Goal: Transaction & Acquisition: Purchase product/service

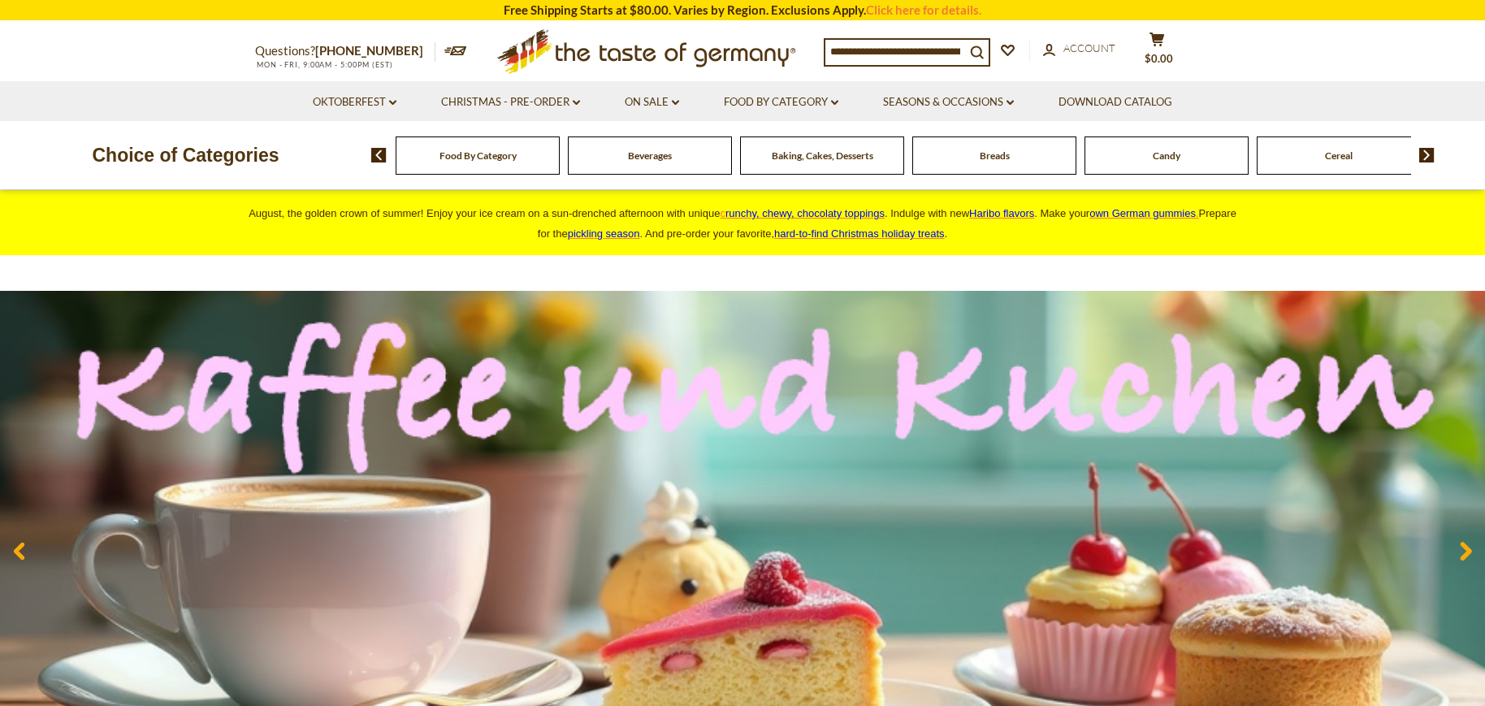
click at [1433, 158] on img at bounding box center [1426, 155] width 15 height 15
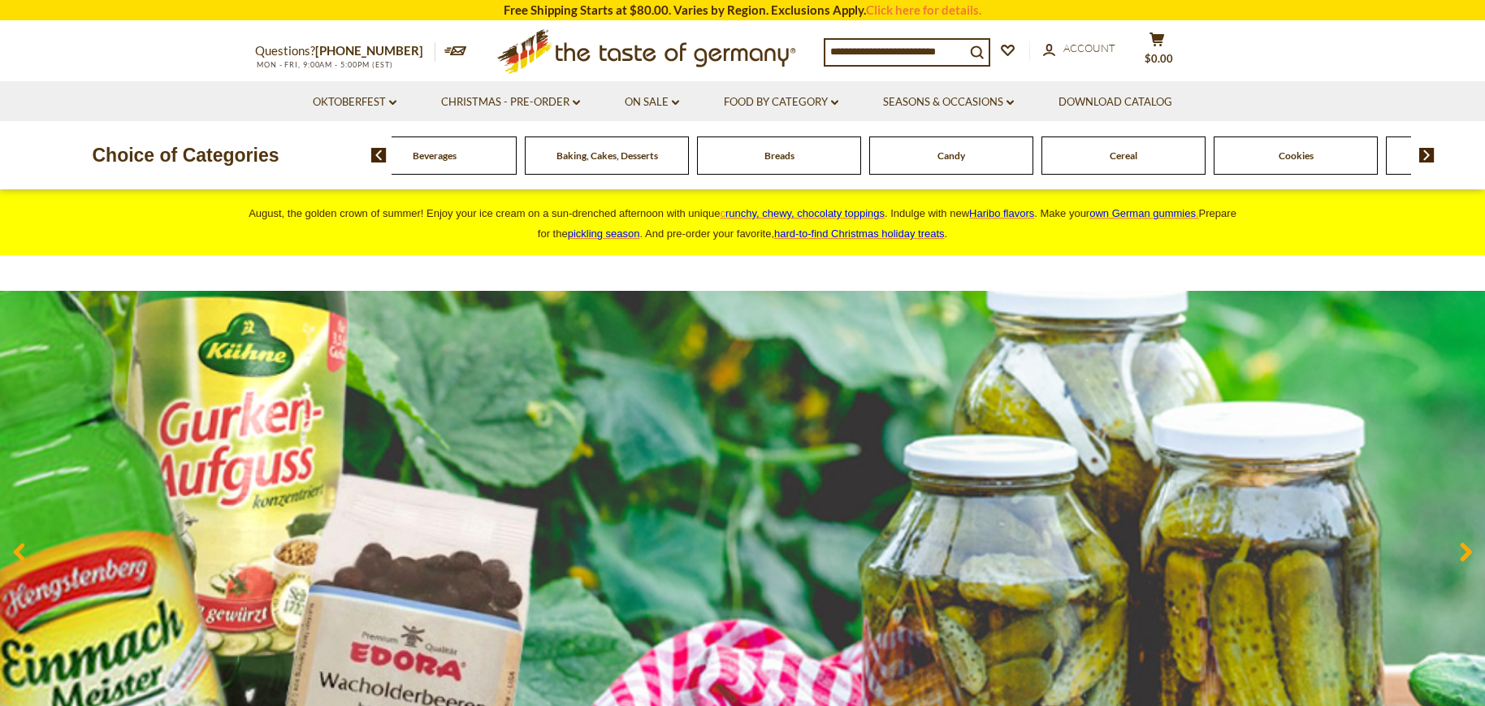
click at [1429, 153] on img at bounding box center [1426, 155] width 15 height 15
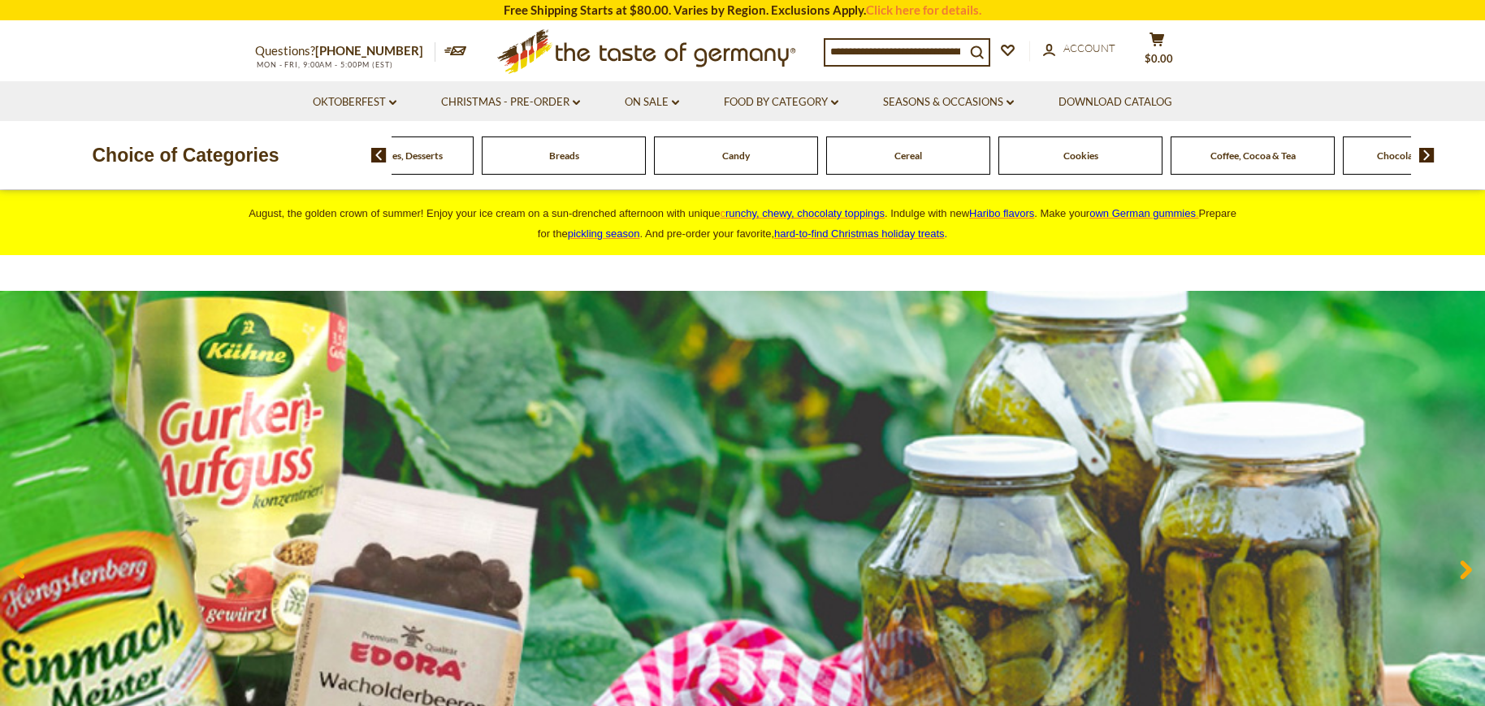
click at [1429, 153] on img at bounding box center [1426, 155] width 15 height 15
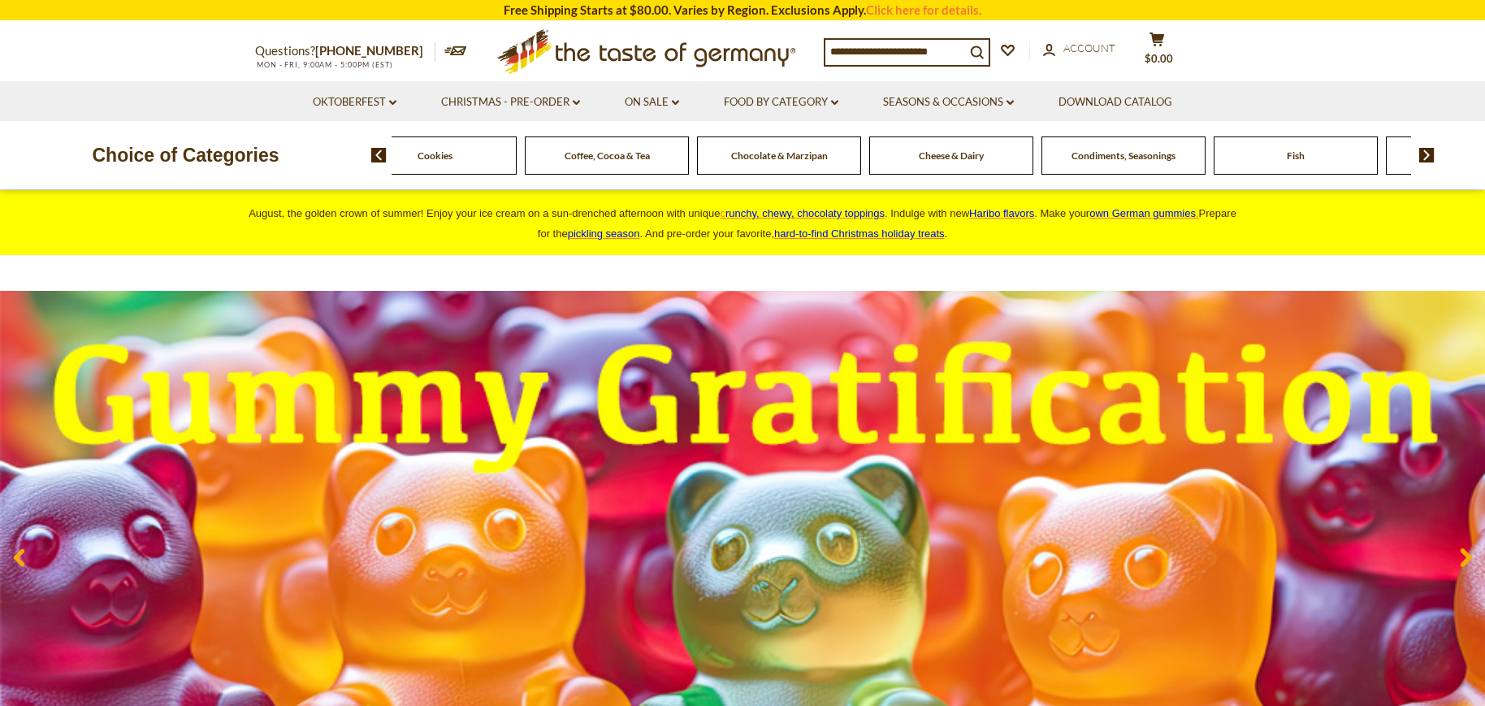
click at [1429, 153] on img at bounding box center [1426, 155] width 15 height 15
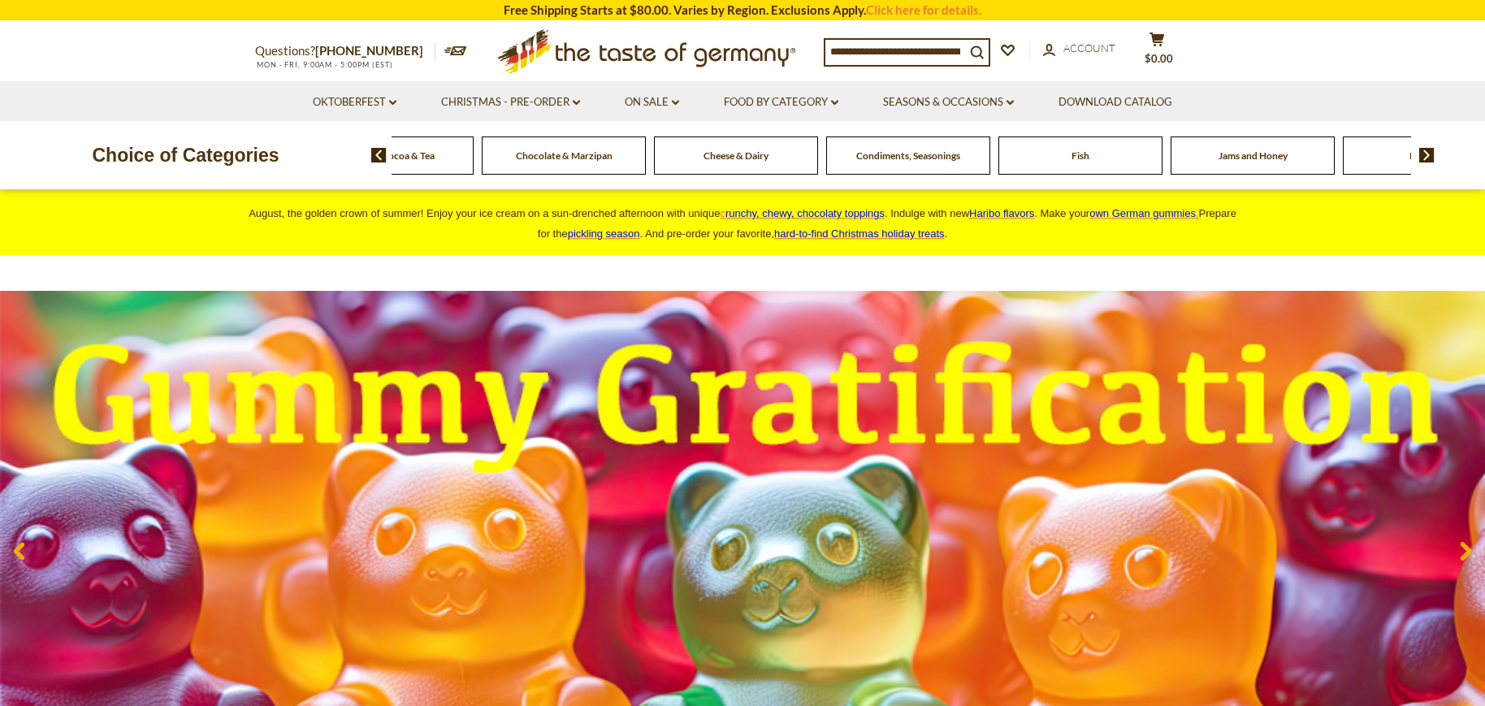
click at [1429, 153] on img at bounding box center [1426, 155] width 15 height 15
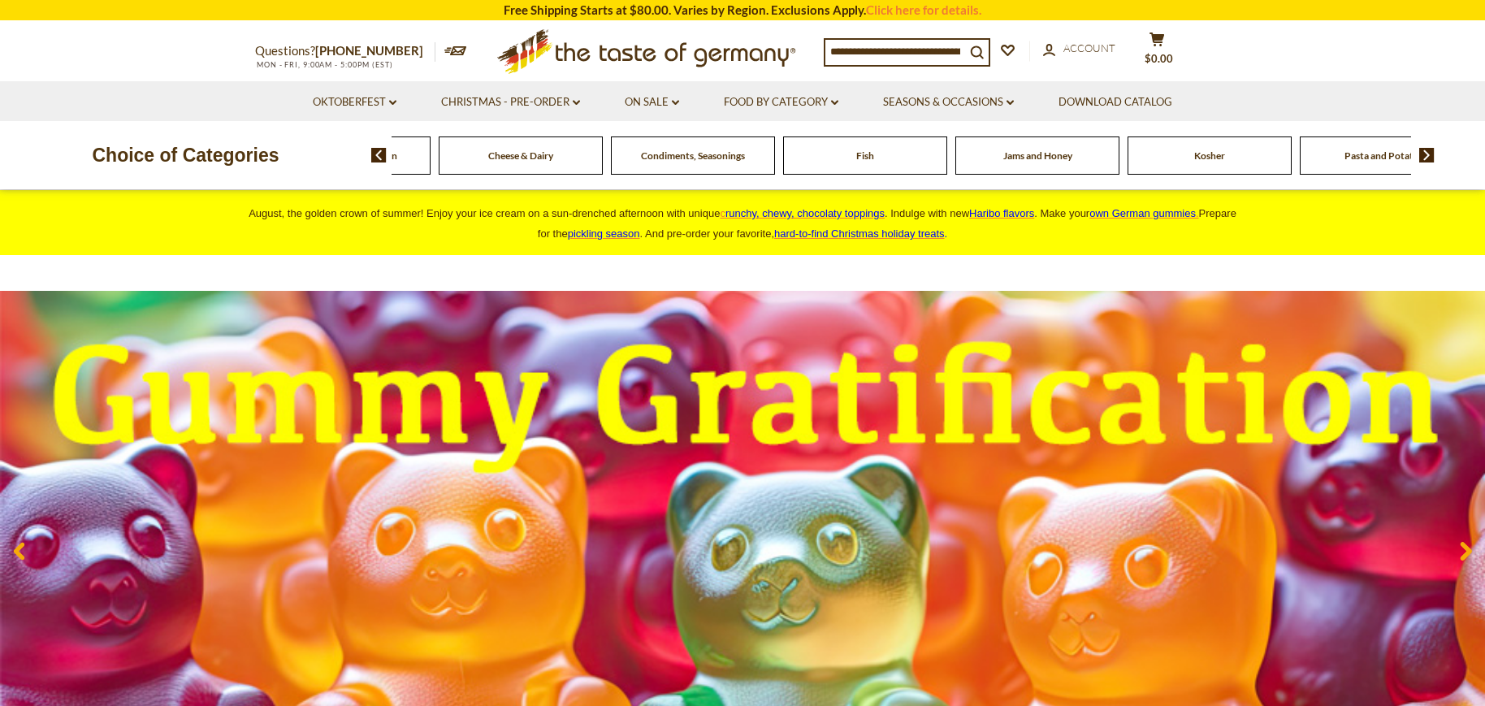
click at [1429, 153] on img at bounding box center [1426, 155] width 15 height 15
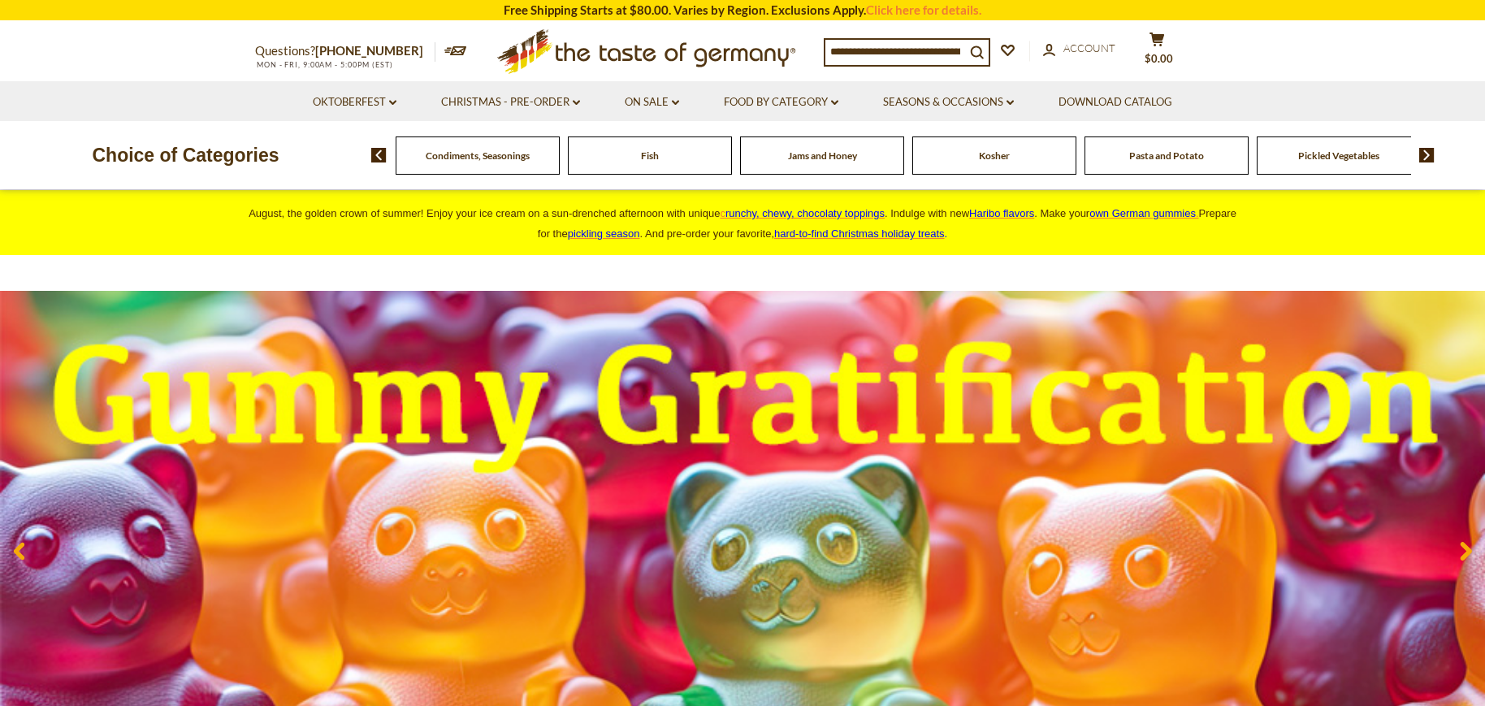
click at [1429, 153] on img at bounding box center [1426, 155] width 15 height 15
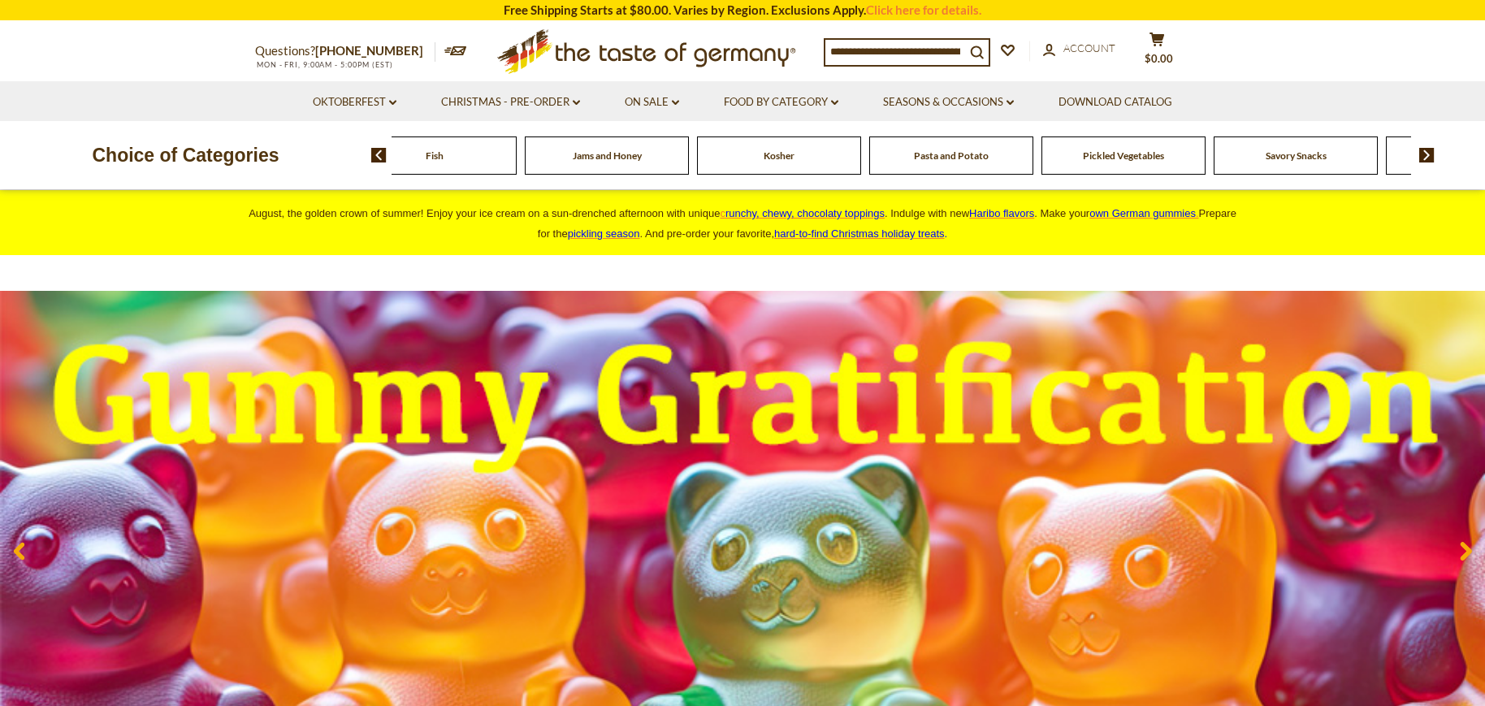
click at [1429, 153] on img at bounding box center [1426, 155] width 15 height 15
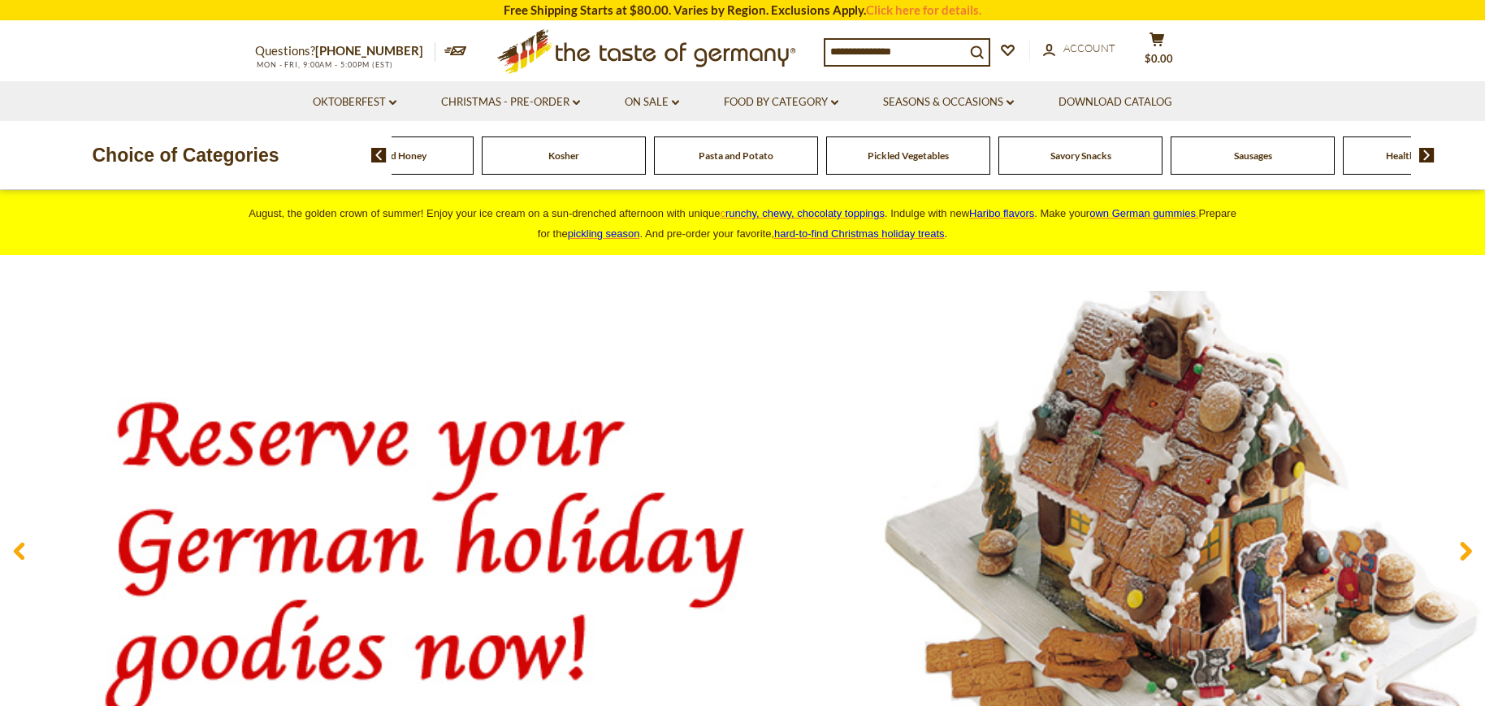
click at [1245, 161] on span "Sausages" at bounding box center [1253, 155] width 38 height 12
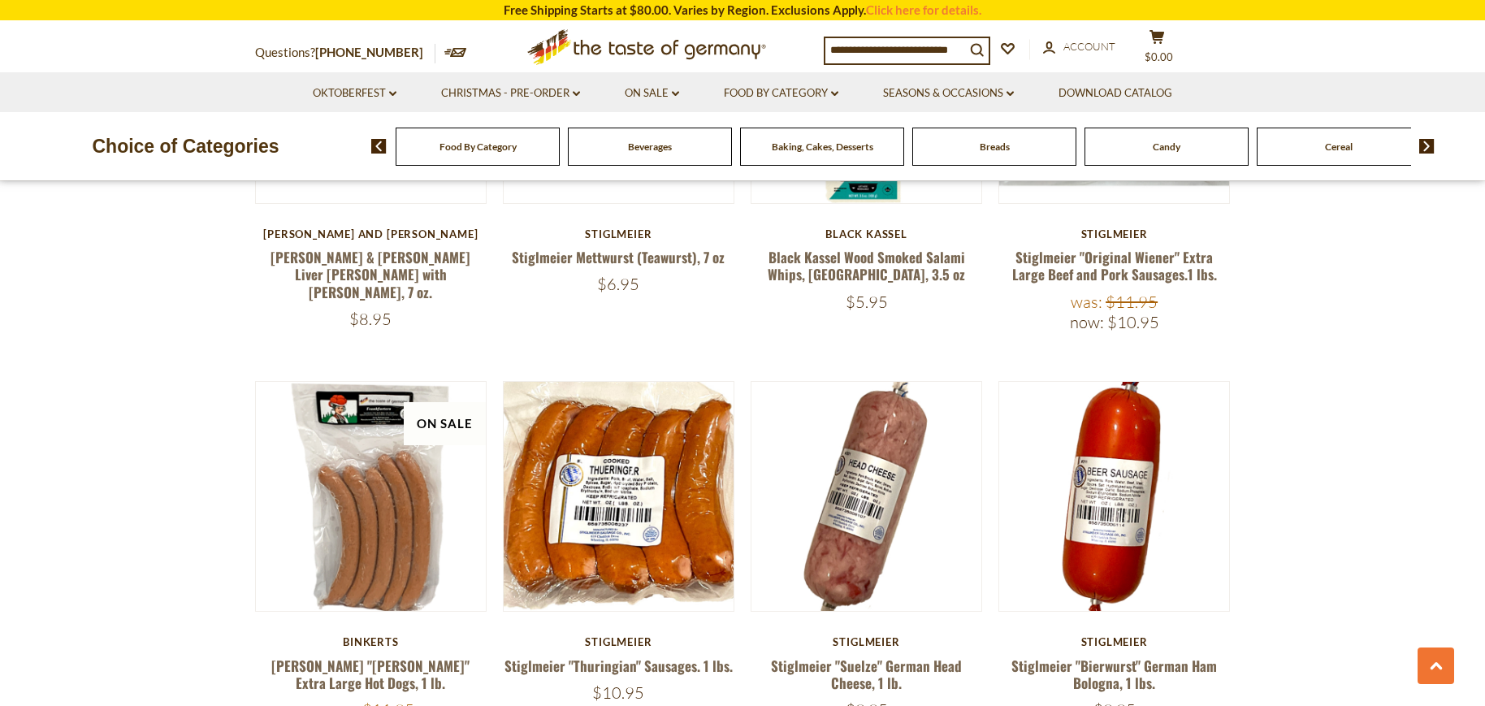
scroll to position [2842, 0]
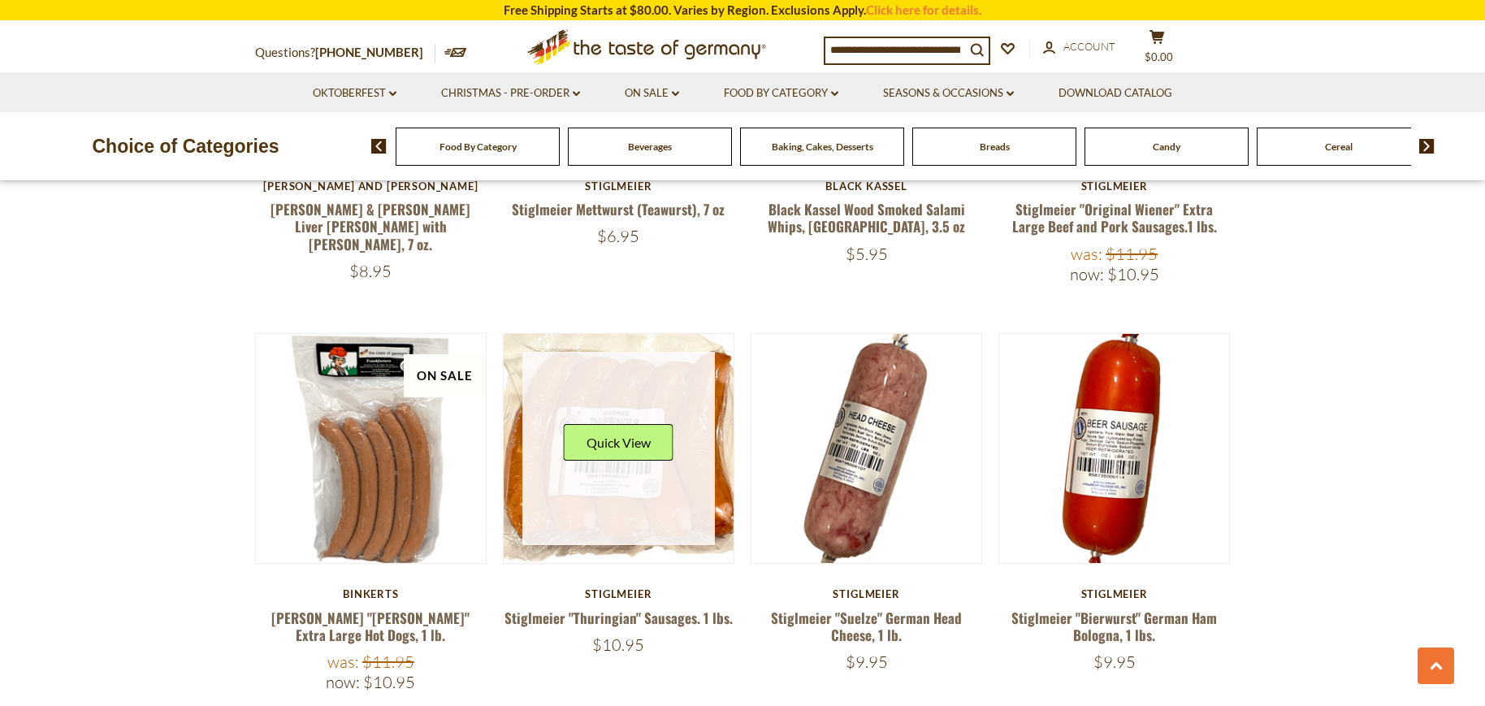
click at [603, 424] on div "Quick View" at bounding box center [619, 448] width 110 height 49
click at [620, 424] on button "Quick View" at bounding box center [619, 442] width 110 height 37
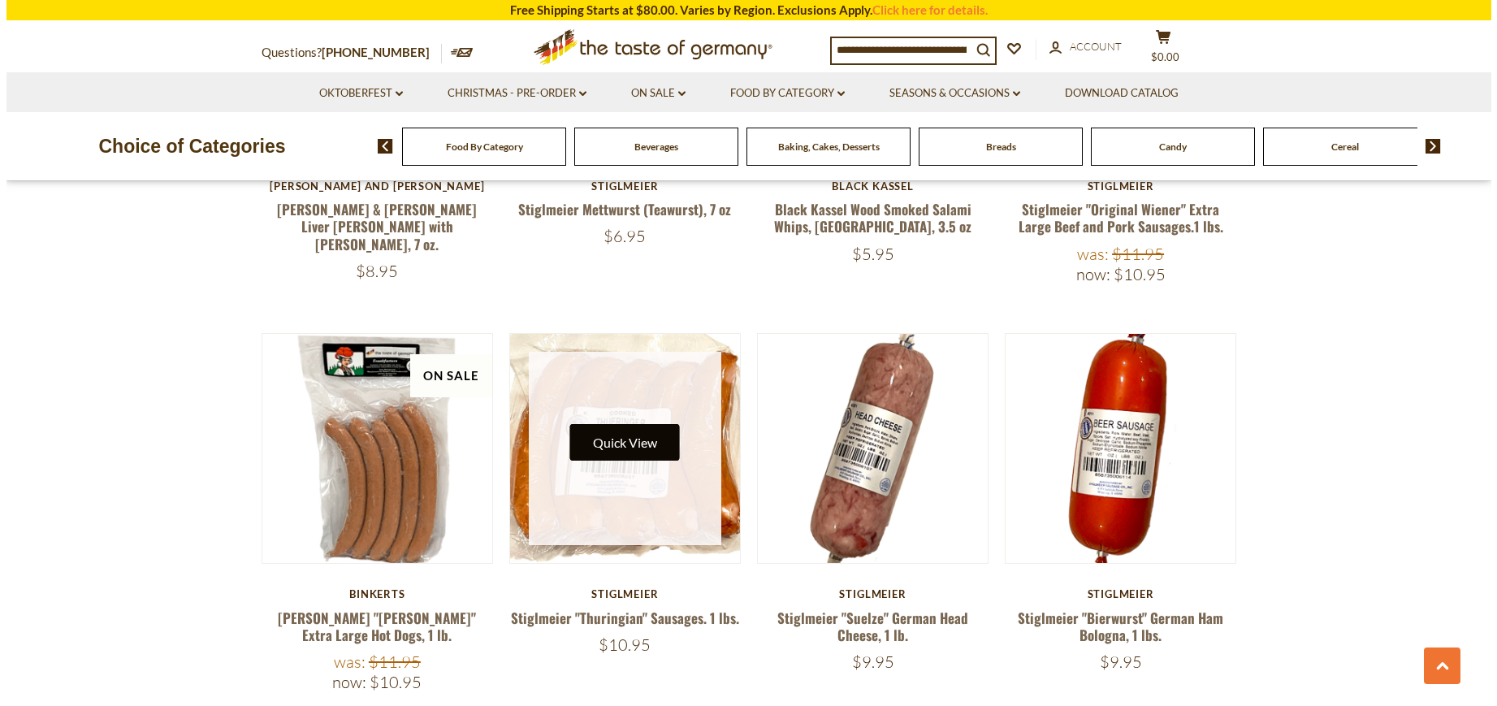
scroll to position [2846, 0]
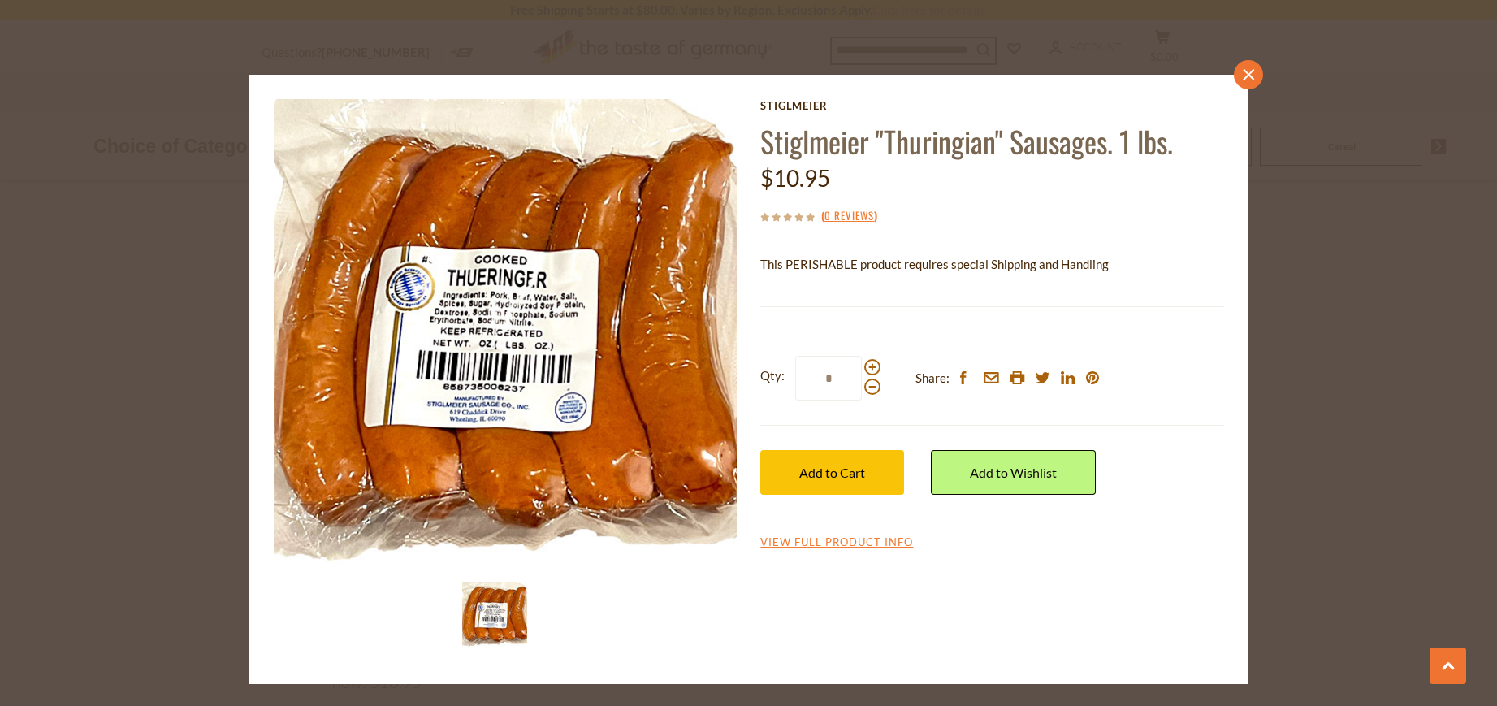
click at [1247, 69] on icon "close" at bounding box center [1248, 75] width 12 height 12
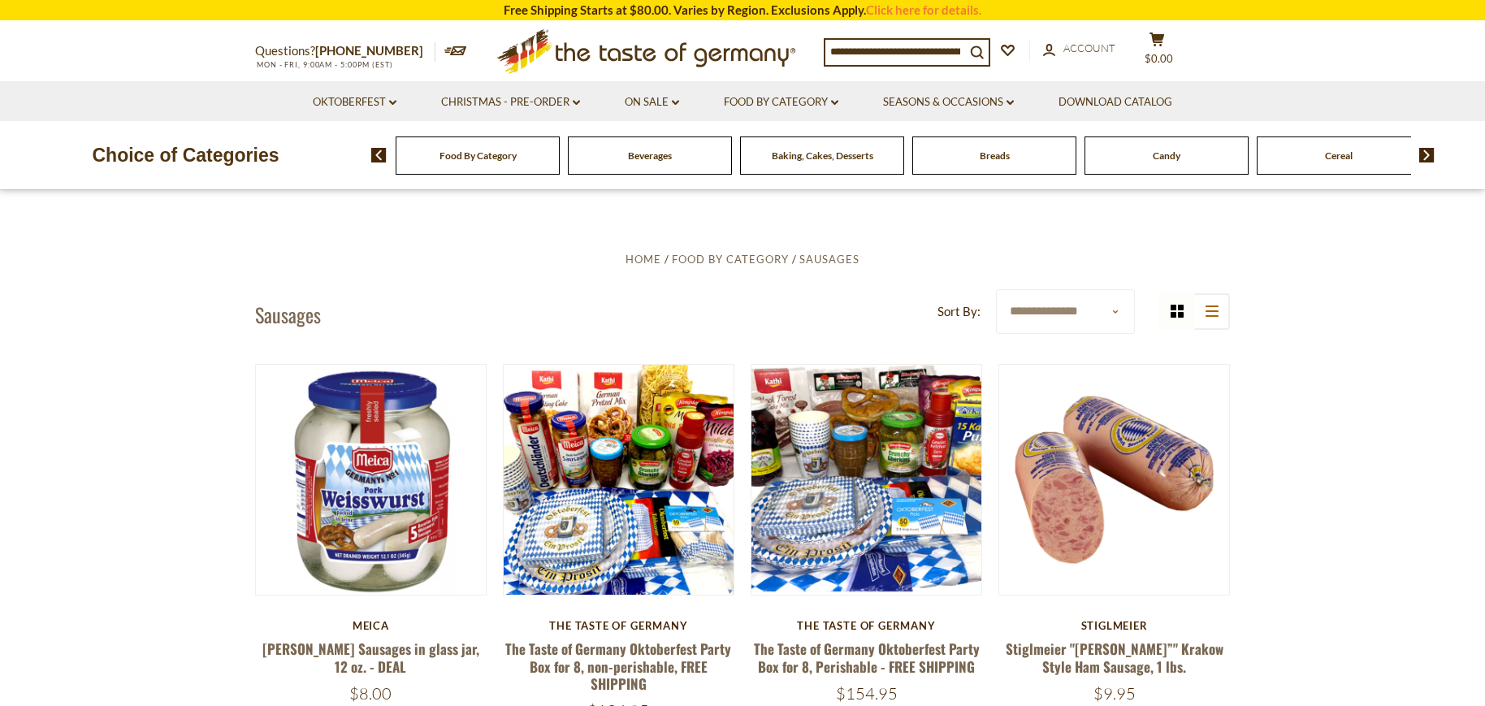
scroll to position [568, 0]
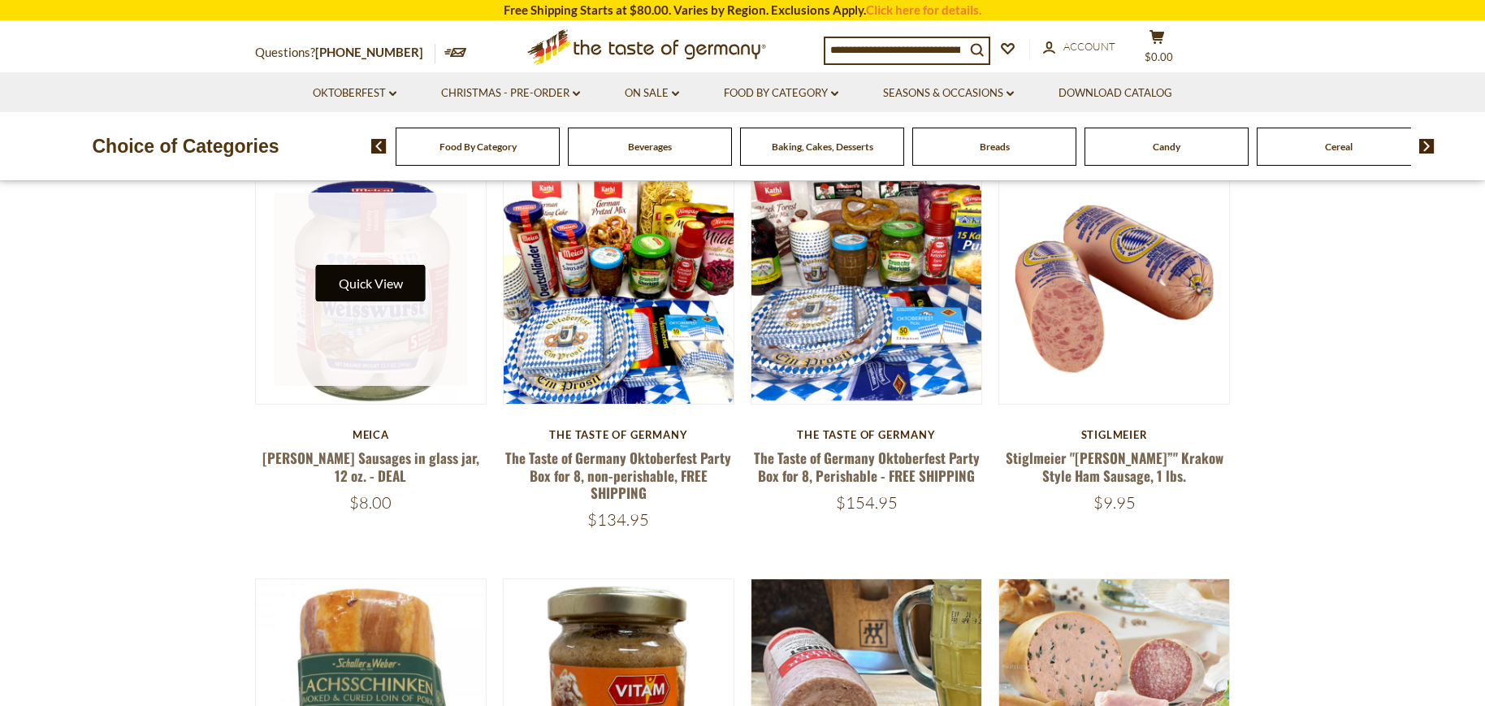
click at [396, 276] on button "Quick View" at bounding box center [371, 283] width 110 height 37
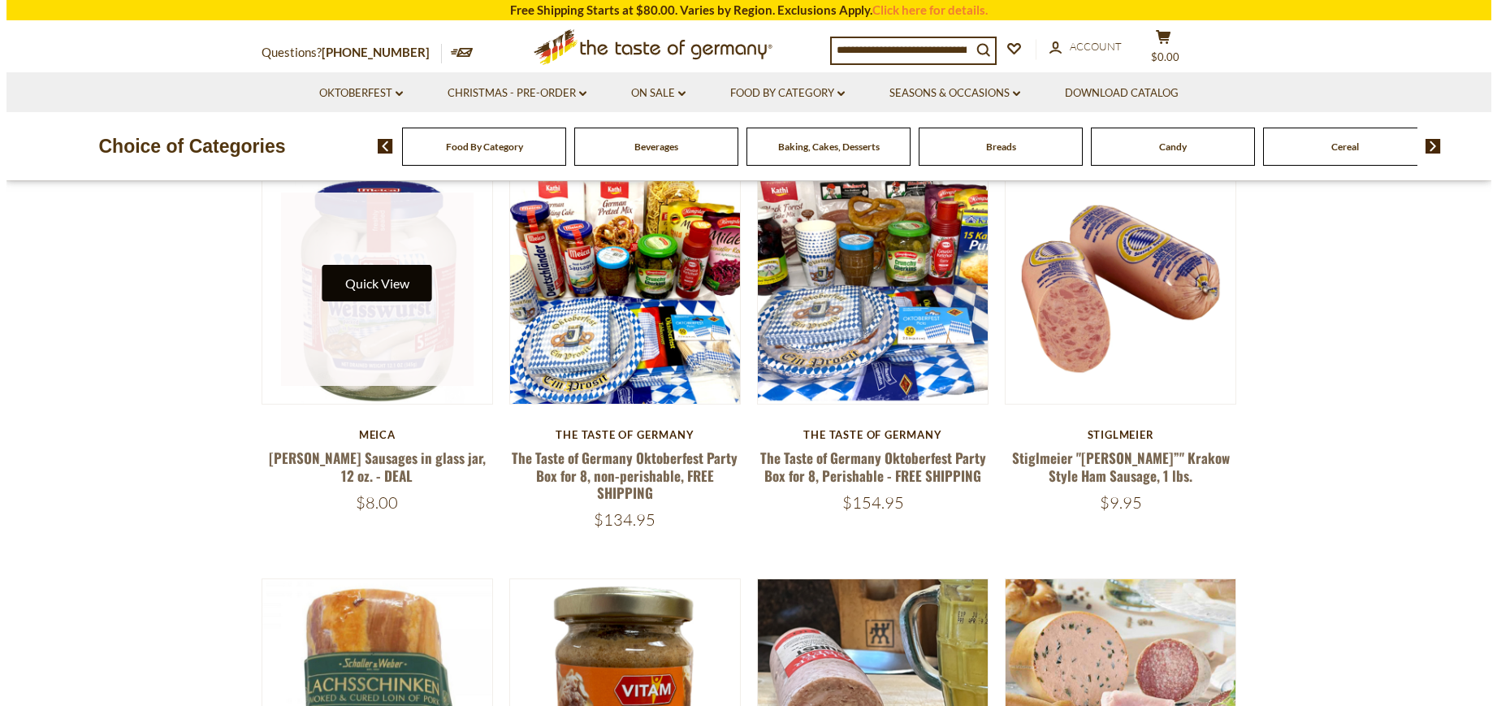
scroll to position [572, 0]
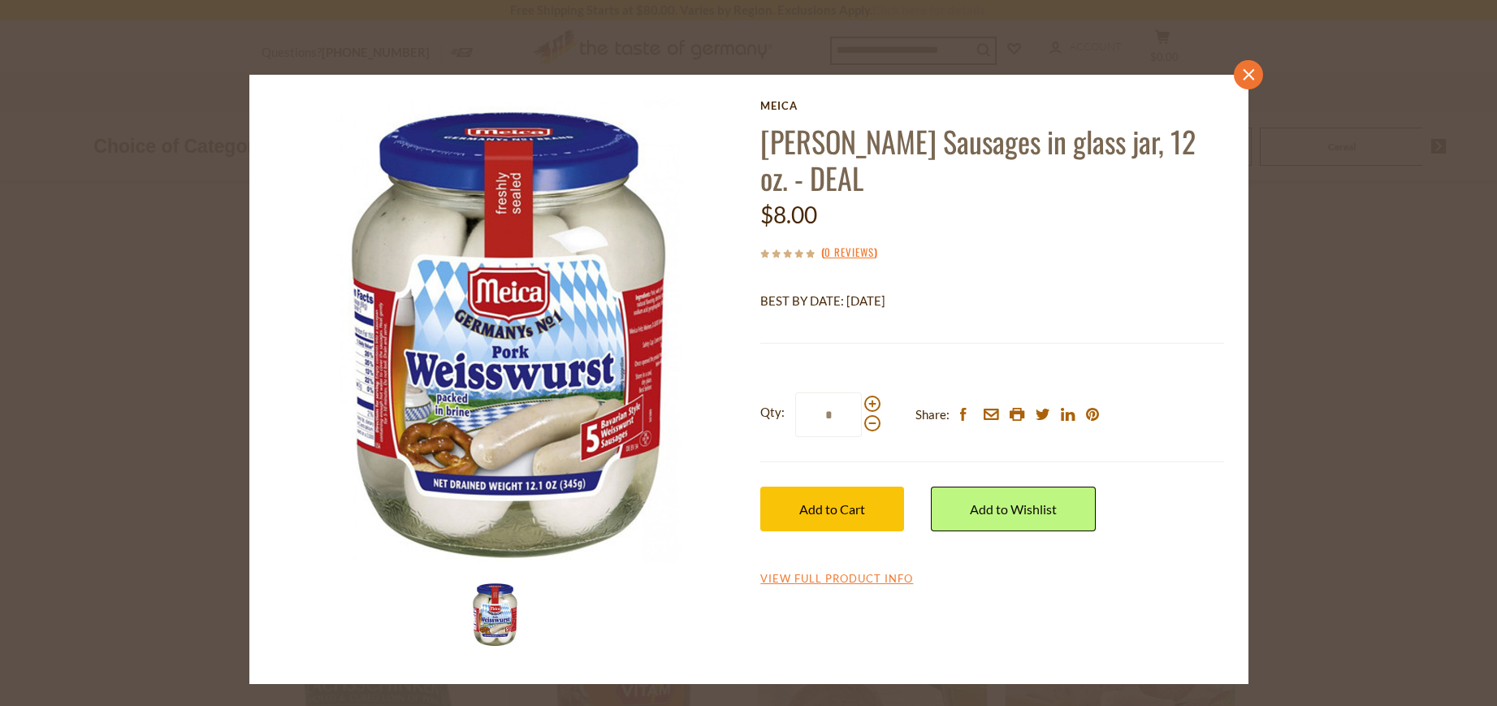
click at [1245, 73] on icon "close" at bounding box center [1248, 75] width 12 height 12
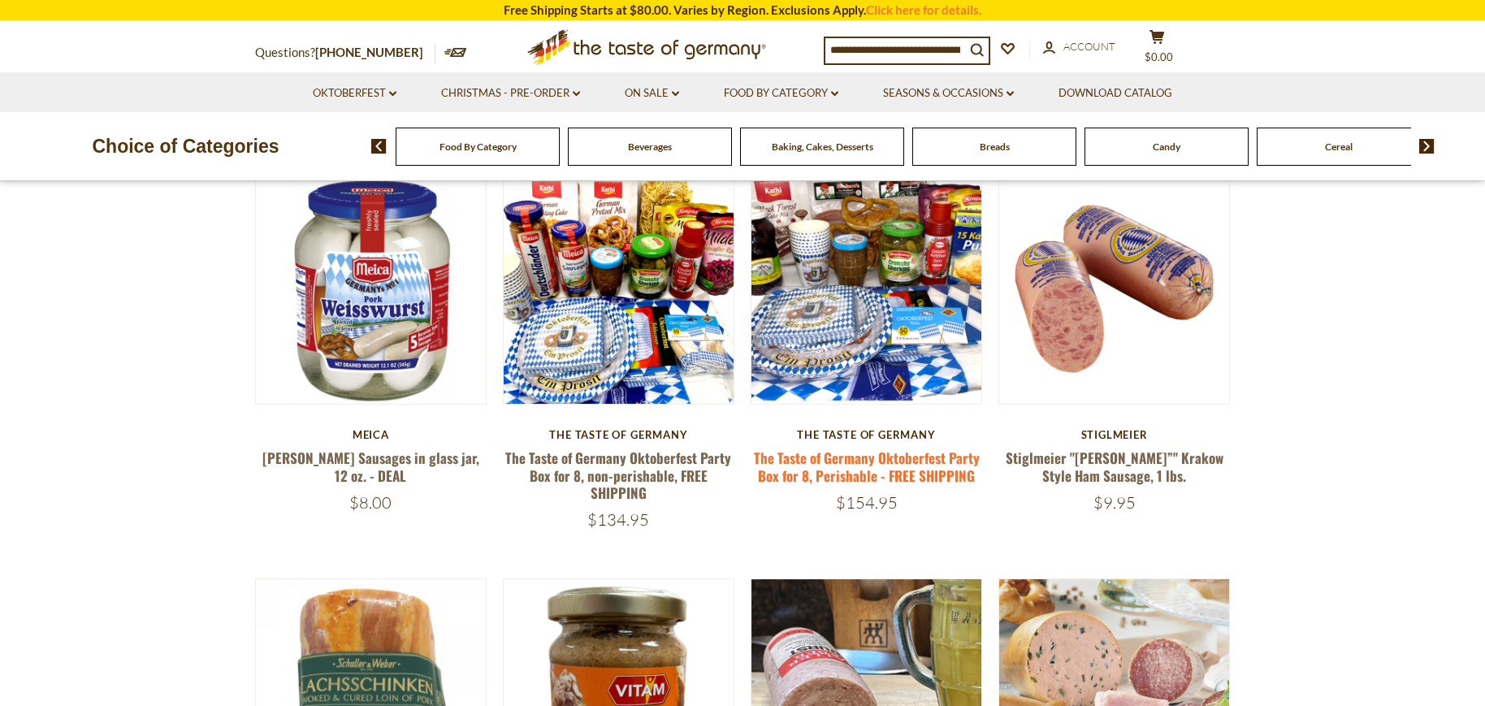
scroll to position [731, 0]
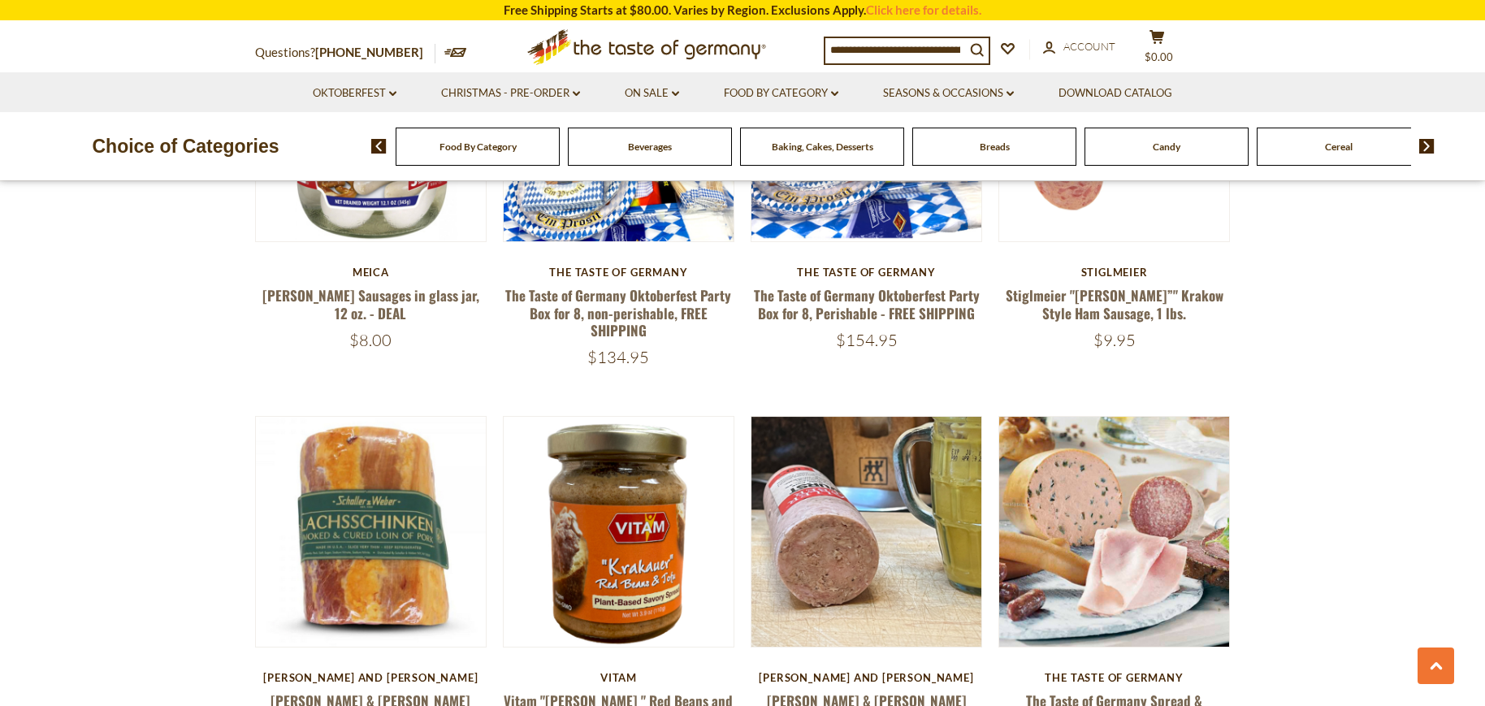
click at [869, 53] on input at bounding box center [895, 49] width 140 height 23
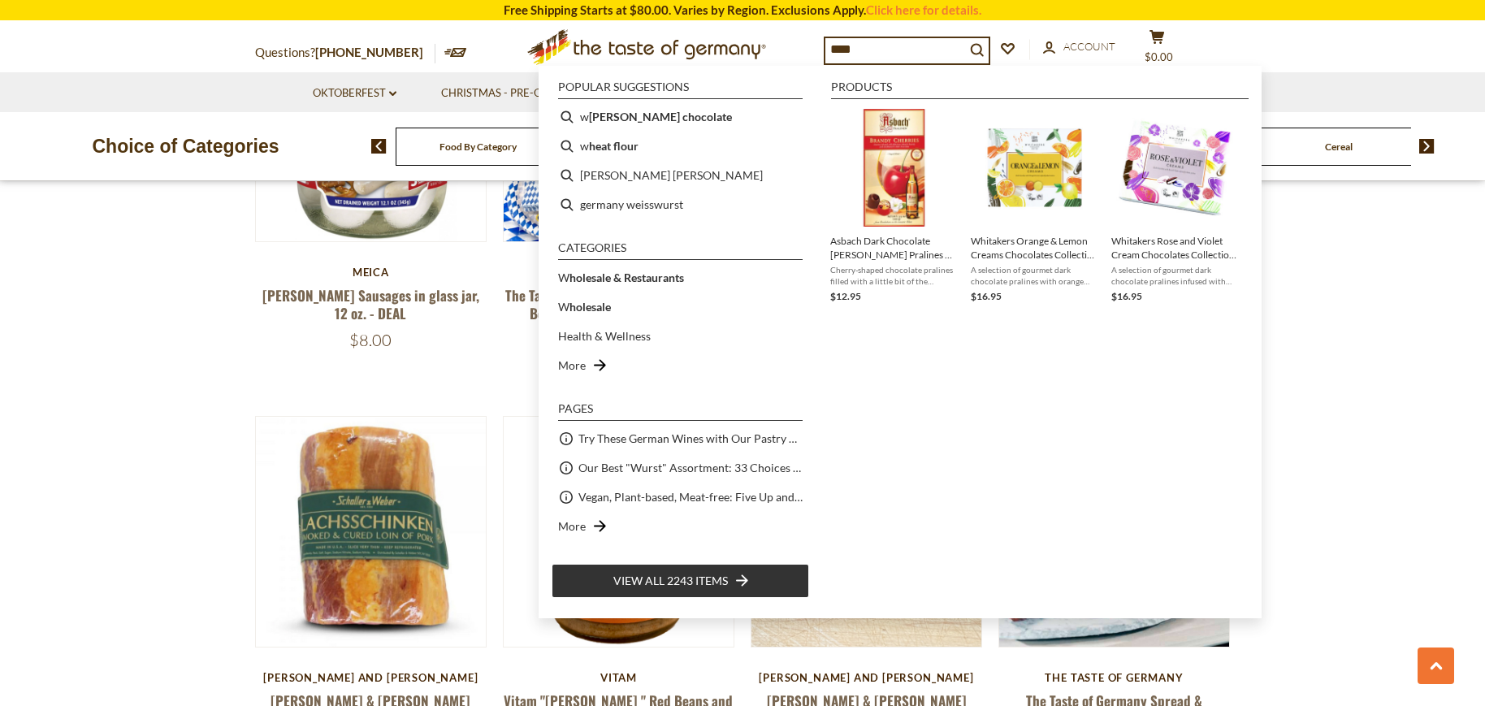
type input "*****"
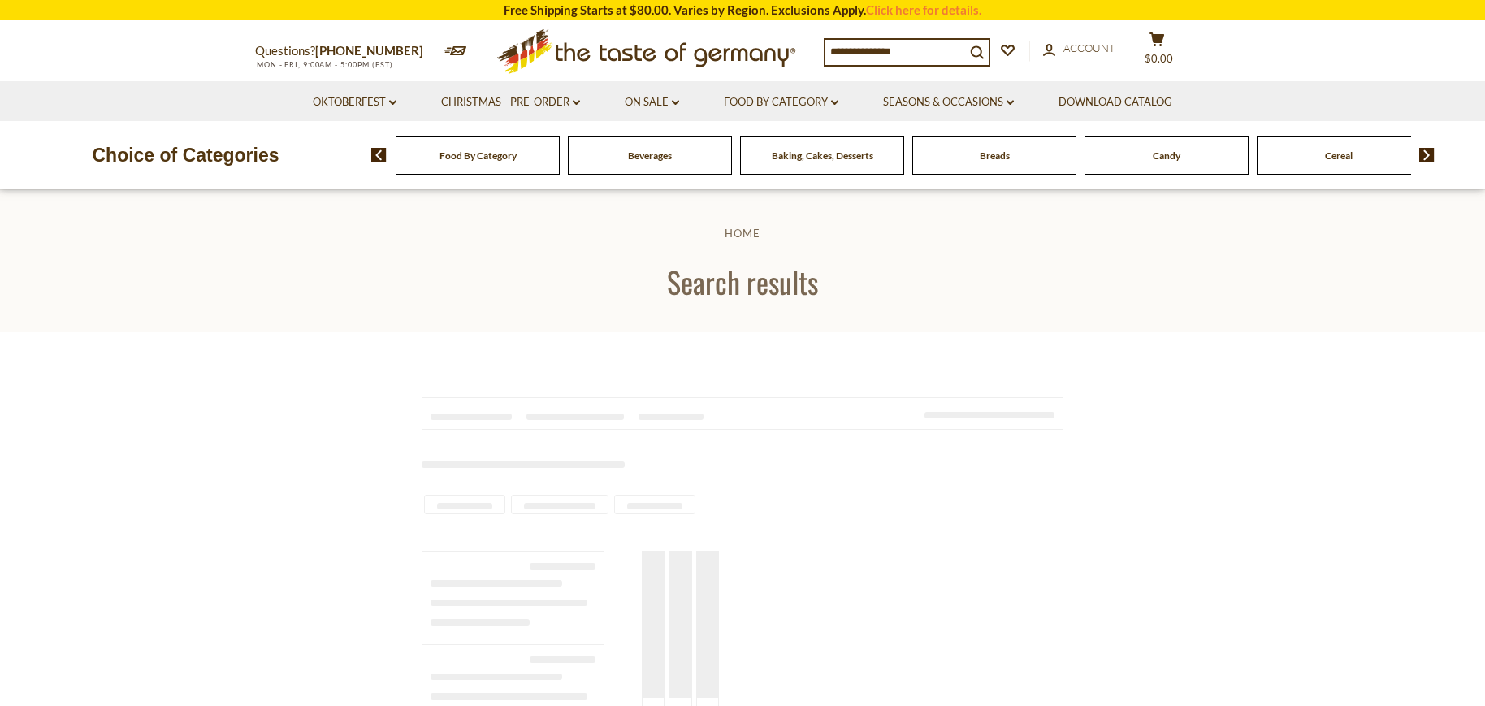
type input "*****"
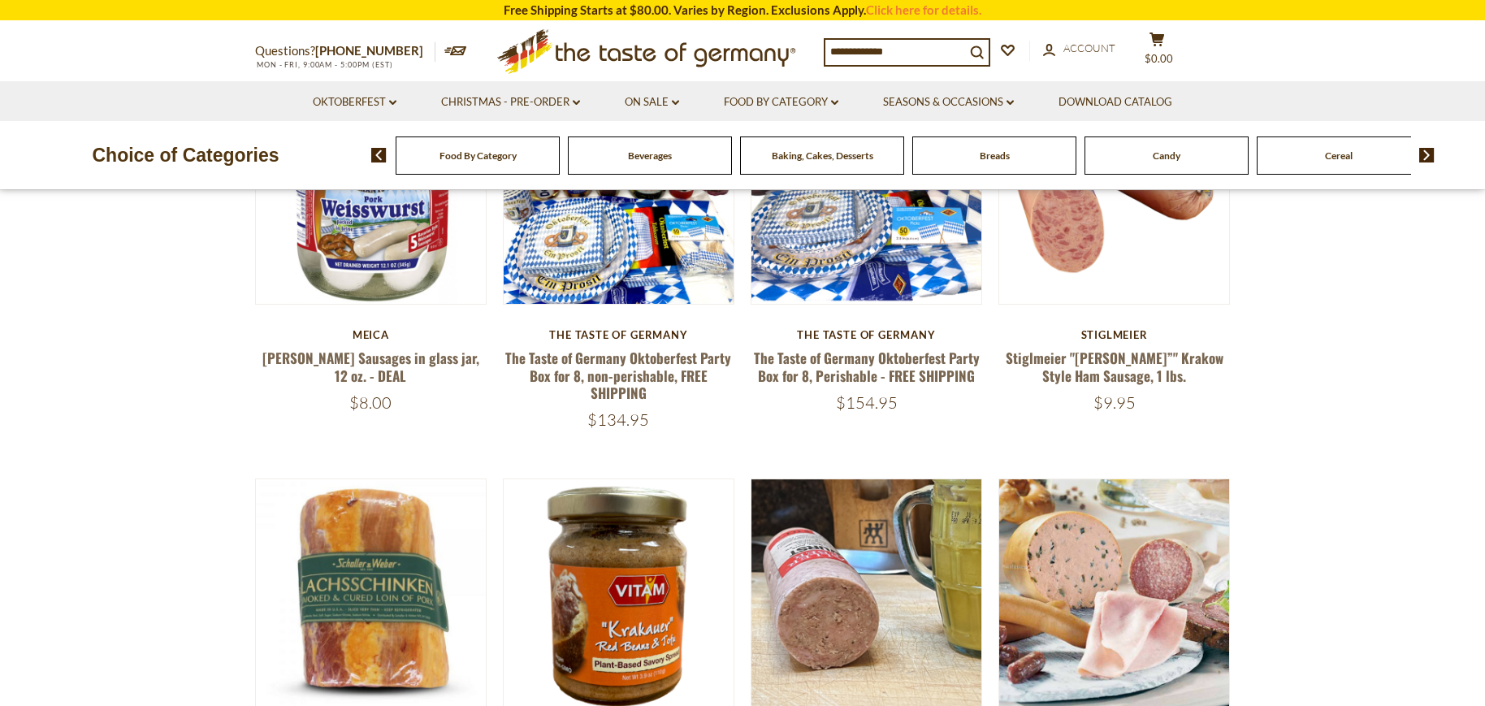
scroll to position [731, 0]
